Goal: Browse casually

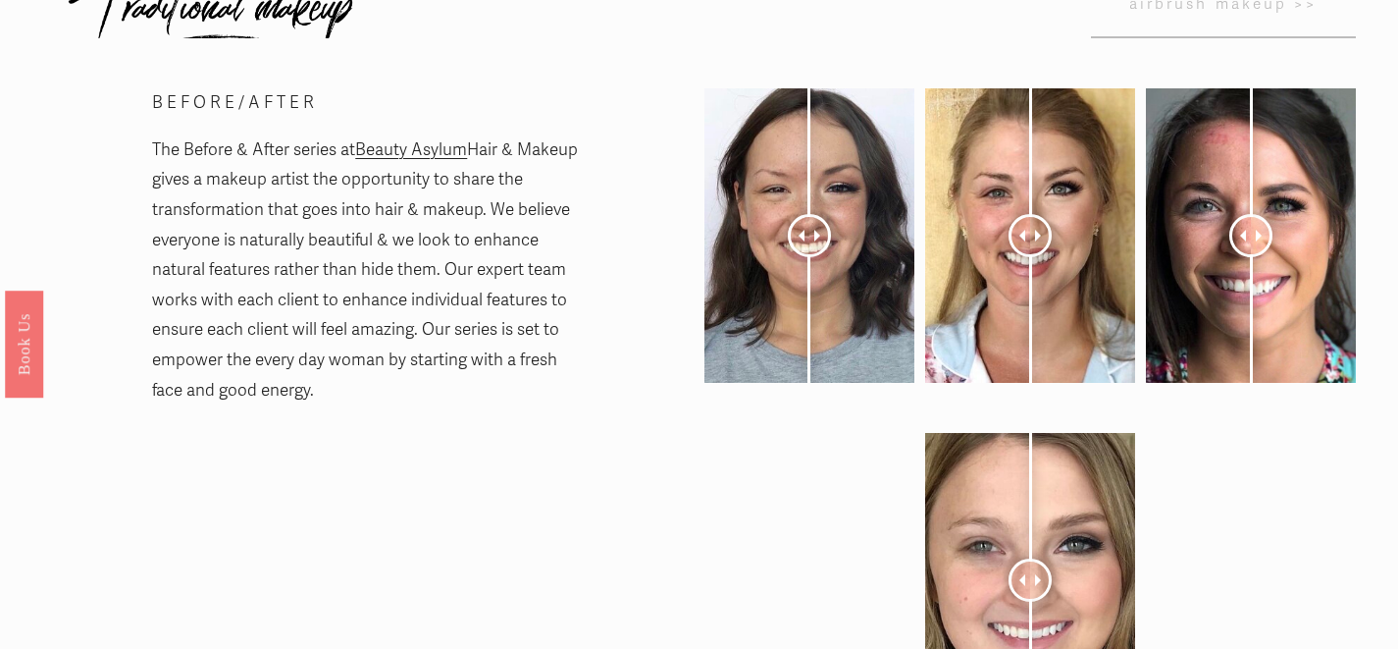
scroll to position [63, 0]
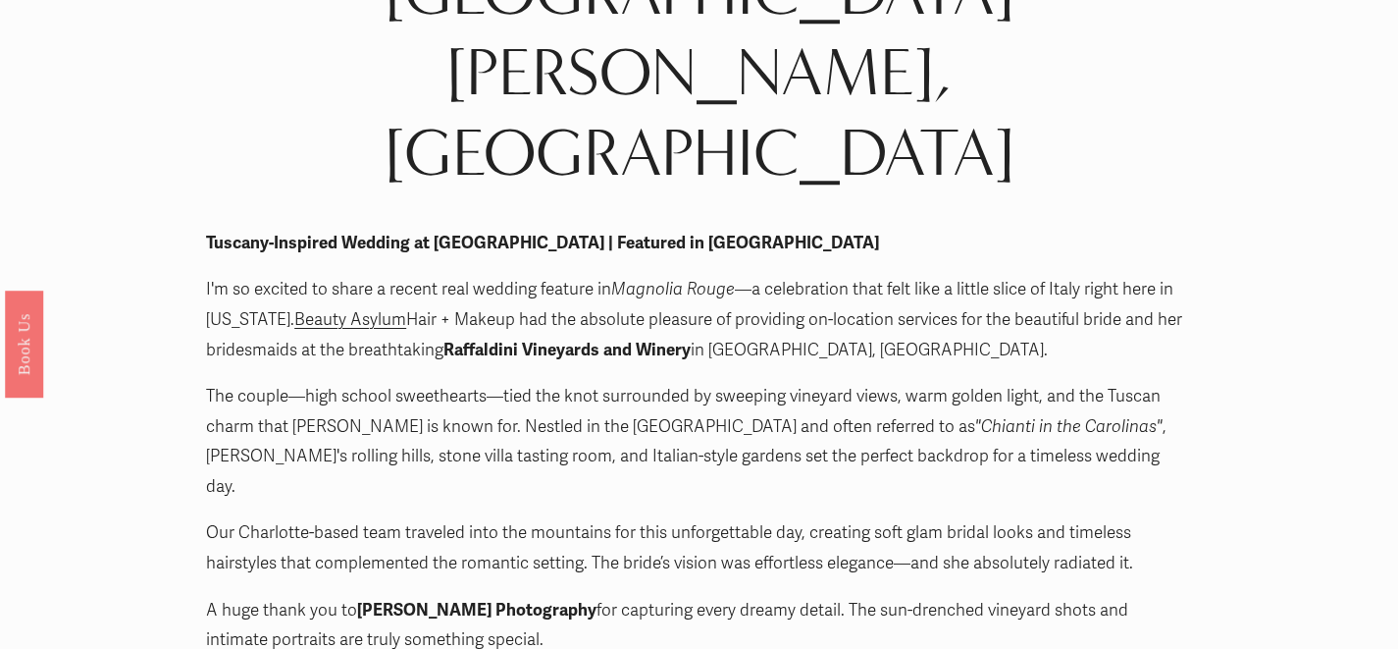
scroll to position [14, 0]
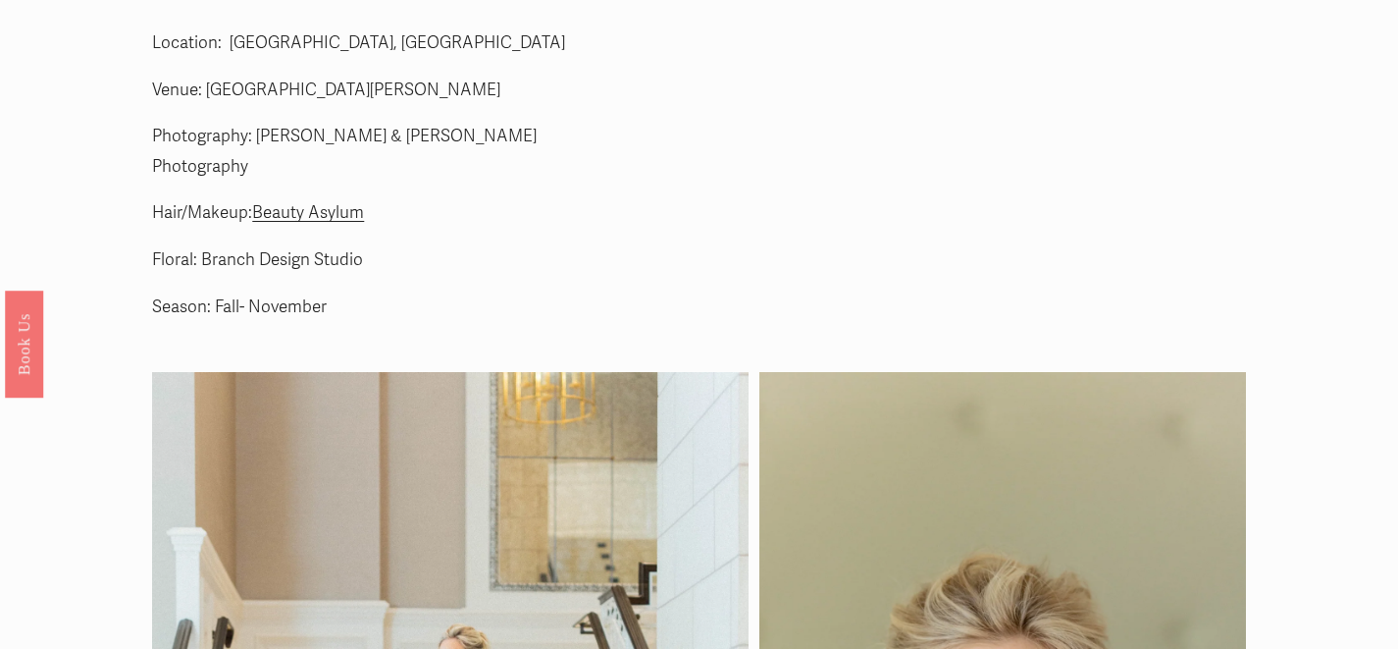
scroll to position [81, 0]
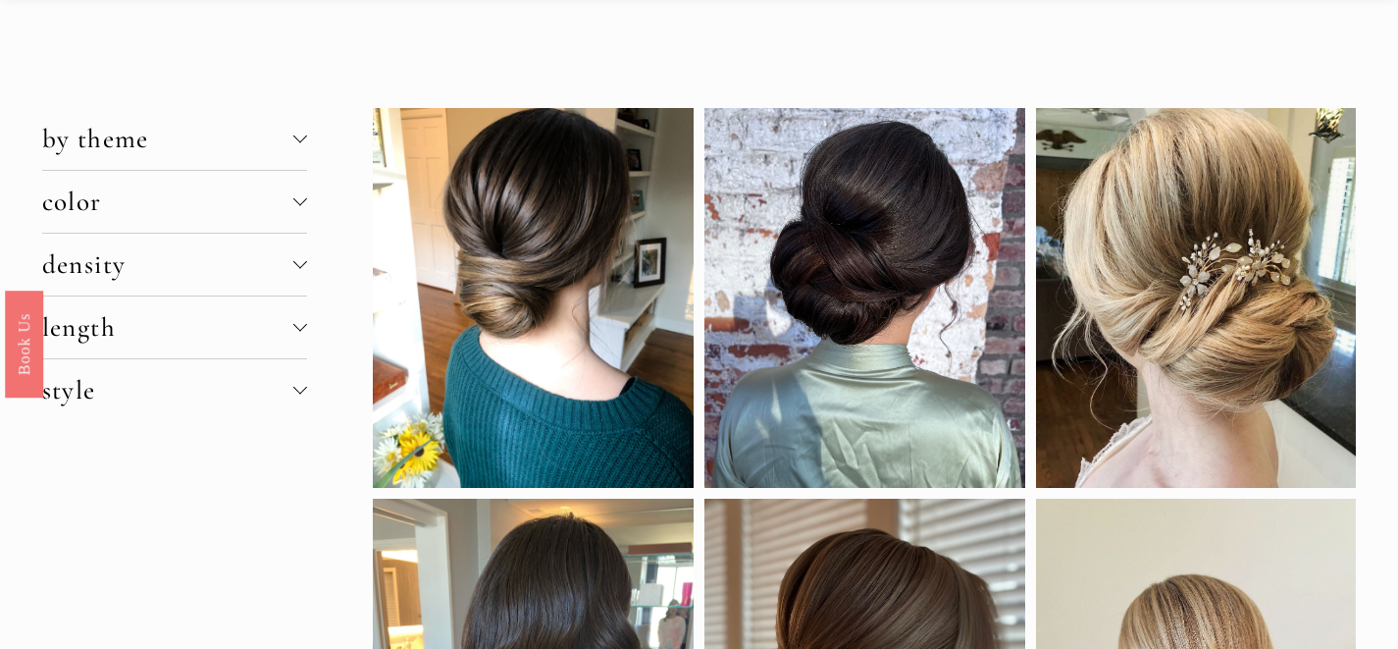
scroll to position [82, 0]
